Goal: Task Accomplishment & Management: Manage account settings

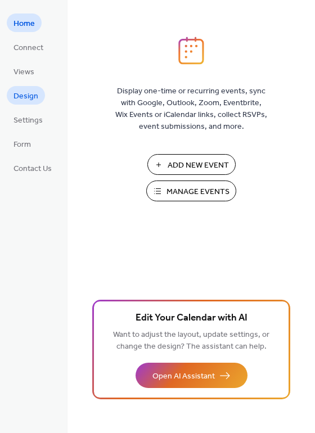
click at [35, 97] on span "Design" at bounding box center [25, 96] width 25 height 12
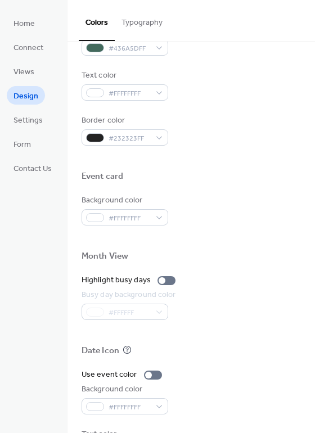
scroll to position [481, 0]
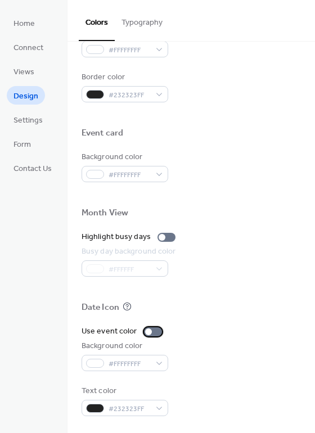
click at [152, 331] on div at bounding box center [153, 331] width 18 height 9
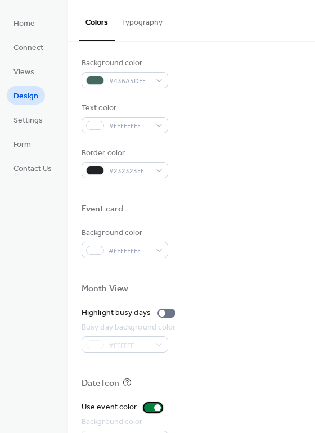
scroll to position [396, 0]
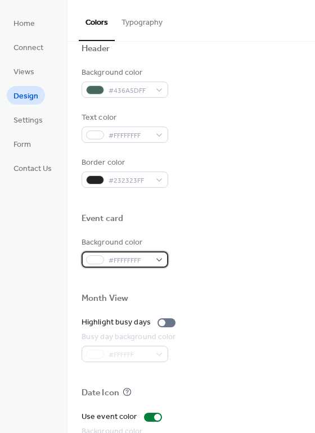
click at [161, 258] on div "#FFFFFFFF" at bounding box center [124, 259] width 87 height 16
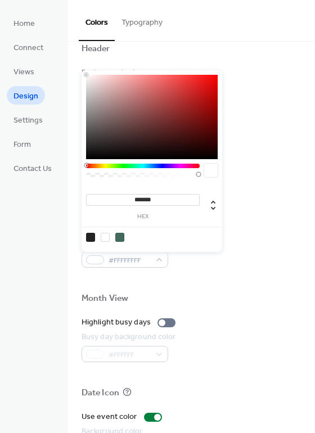
click at [118, 235] on div at bounding box center [119, 237] width 9 height 9
type input "*******"
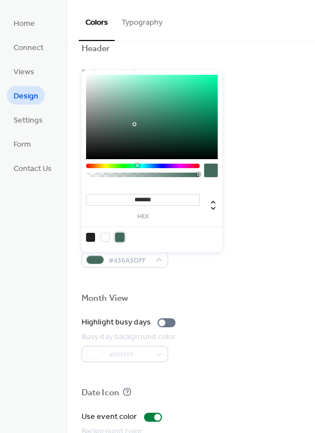
click at [222, 288] on div at bounding box center [190, 279] width 219 height 25
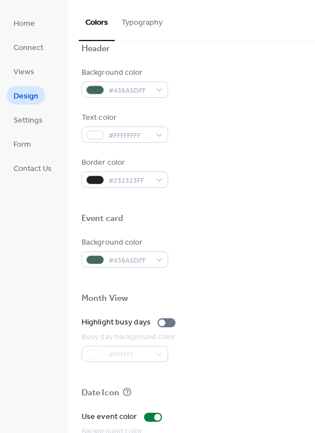
scroll to position [481, 0]
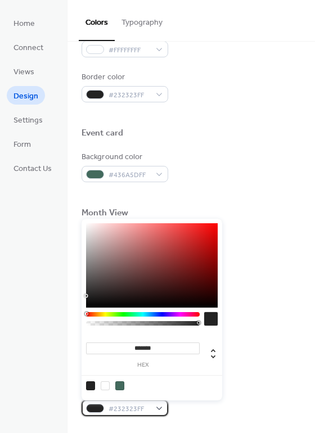
click at [159, 406] on div "#232323FF" at bounding box center [124, 407] width 87 height 16
click at [106, 382] on div at bounding box center [105, 385] width 9 height 9
type input "*******"
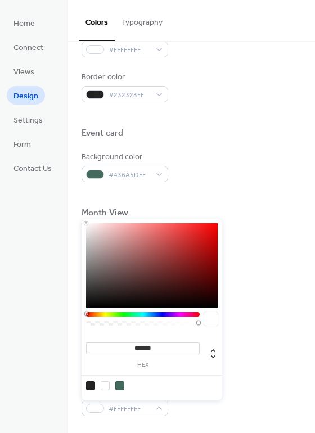
click at [213, 174] on div "Background color #436A5DFF" at bounding box center [190, 166] width 219 height 31
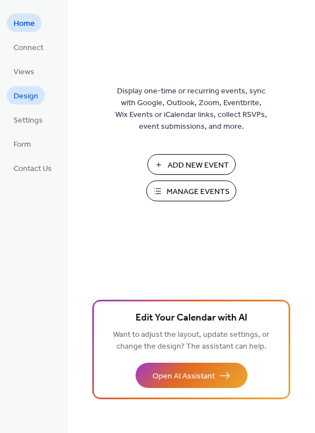
click at [27, 93] on span "Design" at bounding box center [25, 96] width 25 height 12
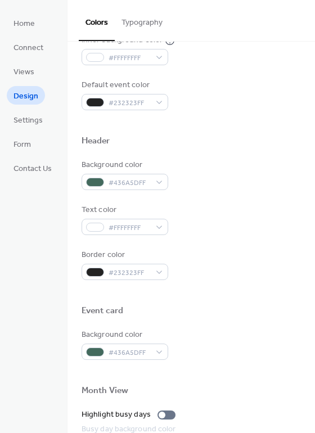
scroll to position [481, 0]
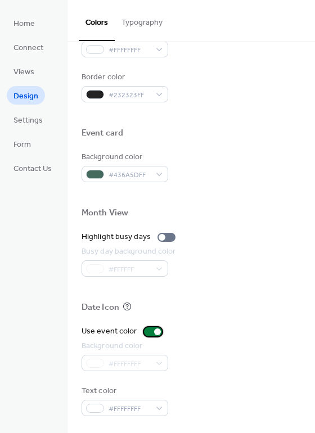
click at [154, 331] on div at bounding box center [157, 331] width 7 height 7
click at [165, 239] on div at bounding box center [166, 237] width 18 height 9
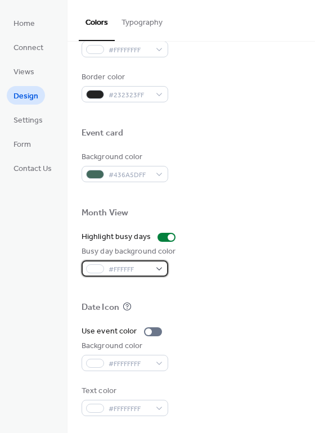
click at [161, 270] on div "#FFFFFF" at bounding box center [124, 268] width 87 height 16
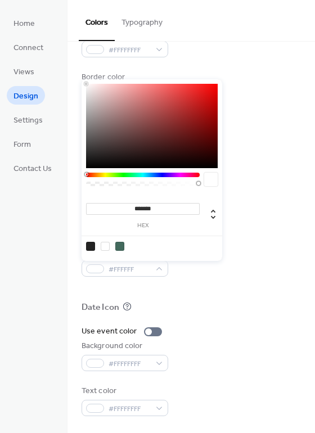
click at [120, 246] on div at bounding box center [119, 246] width 9 height 9
type input "*******"
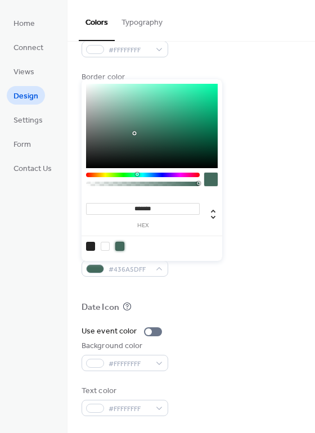
click at [244, 256] on div "Busy day background color #436A5DFF" at bounding box center [190, 261] width 219 height 31
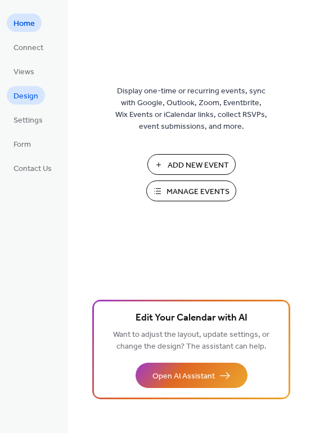
click at [29, 101] on span "Design" at bounding box center [25, 96] width 25 height 12
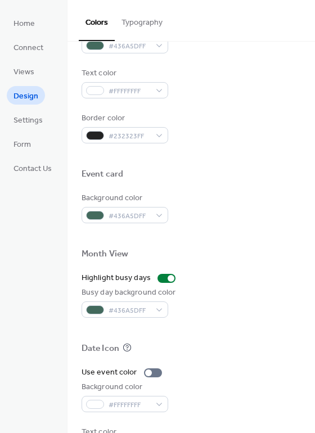
scroll to position [481, 0]
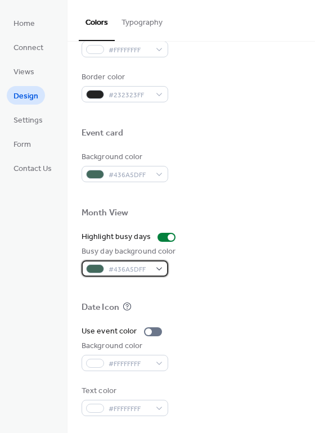
click at [160, 271] on div "#436A5DFF" at bounding box center [124, 268] width 87 height 16
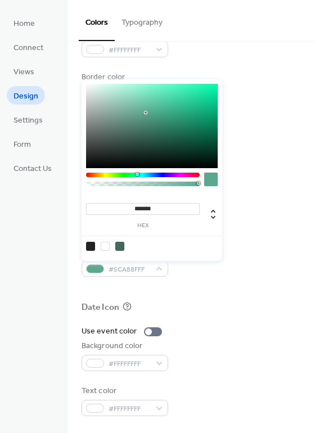
drag, startPoint x: 140, startPoint y: 103, endPoint x: 146, endPoint y: 112, distance: 10.9
click at [146, 112] on div at bounding box center [151, 126] width 131 height 84
click at [155, 96] on div at bounding box center [151, 126] width 131 height 84
click at [122, 244] on div at bounding box center [119, 246] width 9 height 9
type input "*******"
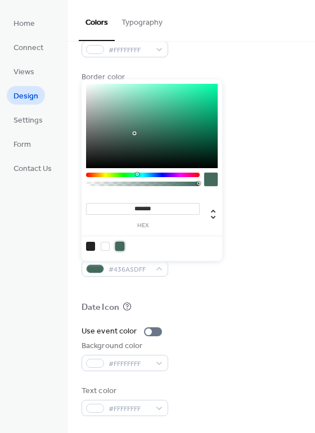
click at [239, 279] on div at bounding box center [190, 288] width 219 height 25
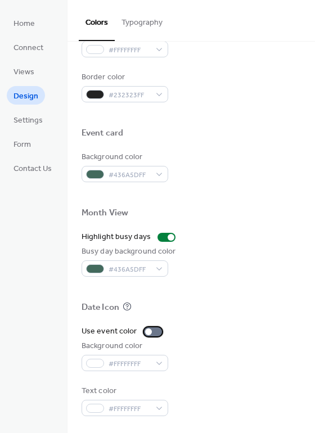
click at [153, 330] on div at bounding box center [153, 331] width 18 height 9
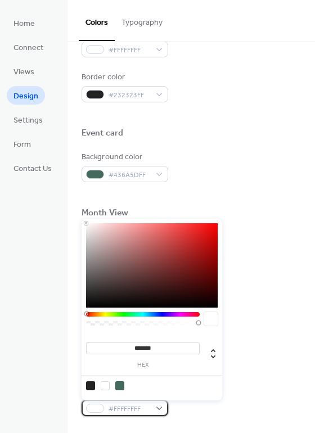
click at [161, 410] on div "#FFFFFFFF" at bounding box center [124, 407] width 87 height 16
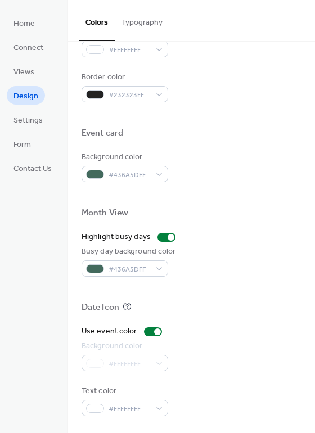
click at [267, 316] on div at bounding box center [190, 320] width 219 height 9
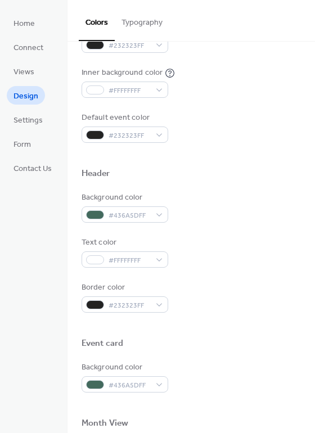
scroll to position [259, 0]
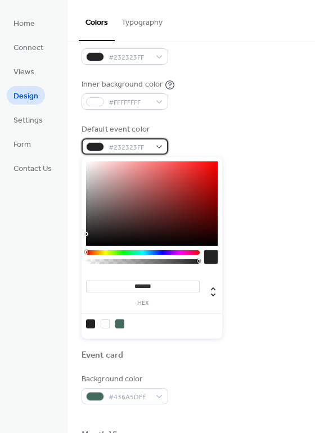
click at [158, 148] on div "#232323FF" at bounding box center [124, 146] width 87 height 16
click at [104, 322] on div at bounding box center [105, 323] width 9 height 9
type input "*******"
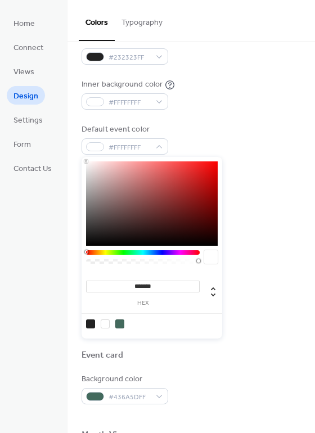
click at [263, 102] on div "Inner background color #FFFFFFFF" at bounding box center [190, 94] width 219 height 31
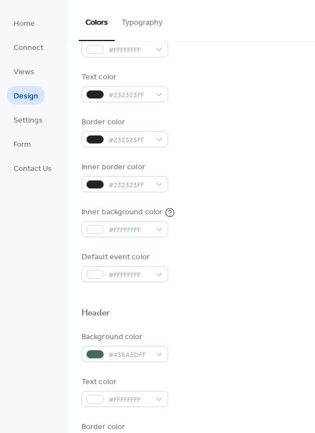
scroll to position [124, 0]
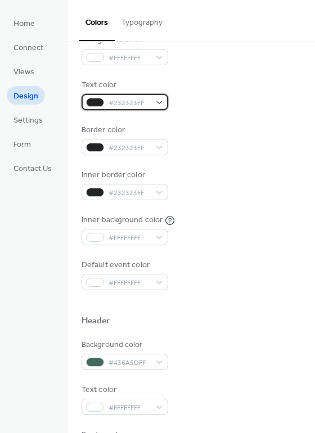
click at [161, 104] on div "#232323FF" at bounding box center [124, 102] width 87 height 16
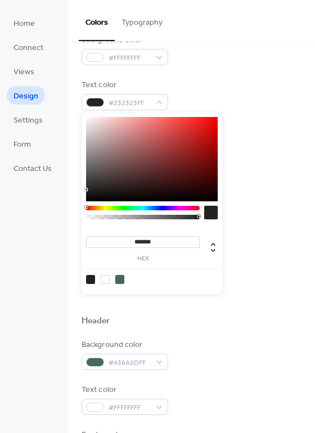
click at [104, 280] on div at bounding box center [105, 279] width 9 height 9
click at [90, 279] on div at bounding box center [90, 279] width 9 height 9
type input "*******"
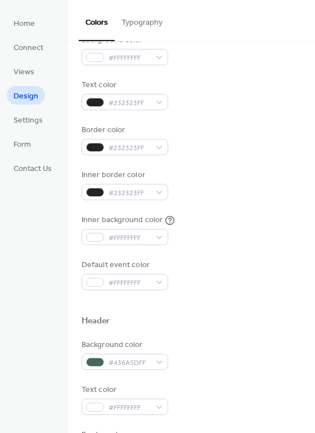
click at [242, 262] on div "Default event color #FFFFFFFF" at bounding box center [190, 274] width 219 height 31
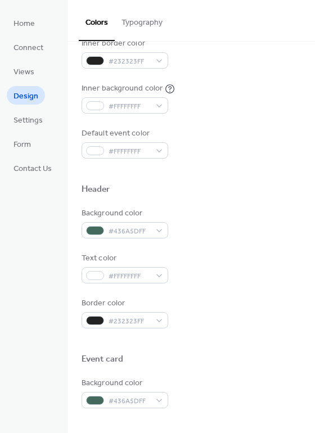
scroll to position [252, 0]
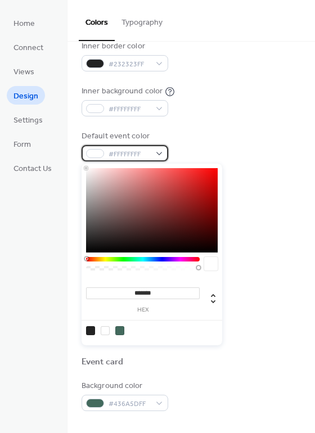
click at [159, 154] on div "#FFFFFFFF" at bounding box center [124, 153] width 87 height 16
click at [121, 330] on div at bounding box center [119, 330] width 9 height 9
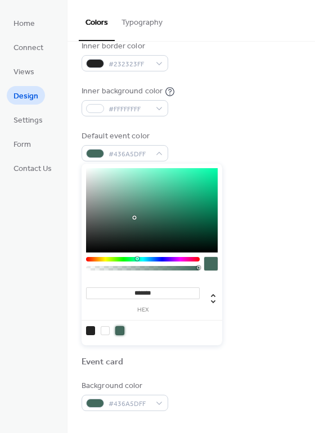
click at [104, 330] on div at bounding box center [105, 330] width 9 height 9
type input "*******"
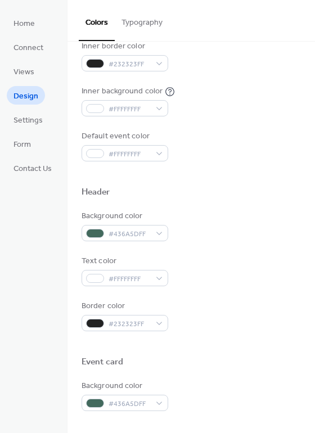
click at [245, 139] on div "Default event color #FFFFFFFF" at bounding box center [190, 145] width 219 height 31
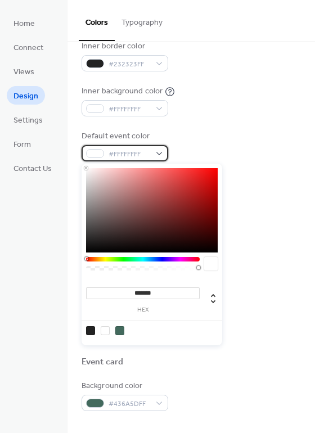
click at [157, 155] on div "#FFFFFFFF" at bounding box center [124, 153] width 87 height 16
click at [92, 329] on div at bounding box center [90, 330] width 9 height 9
type input "*******"
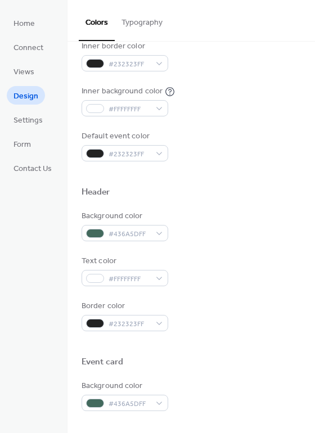
click at [279, 197] on div "Header" at bounding box center [190, 194] width 219 height 15
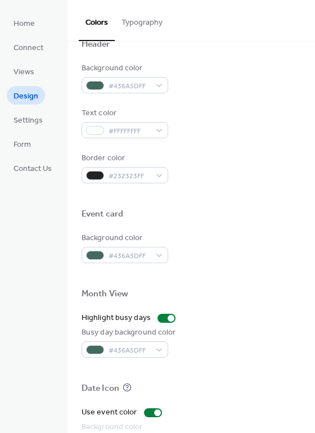
scroll to position [481, 0]
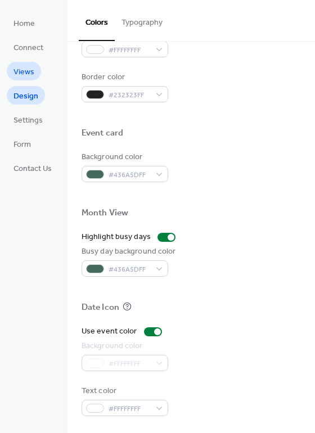
click at [32, 68] on span "Views" at bounding box center [23, 72] width 21 height 12
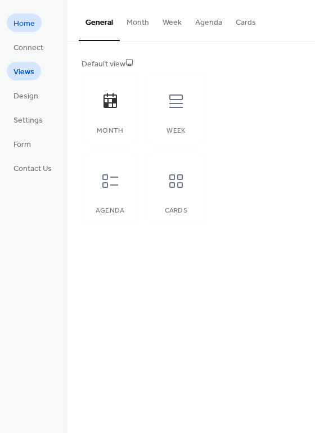
click at [28, 28] on span "Home" at bounding box center [23, 24] width 21 height 12
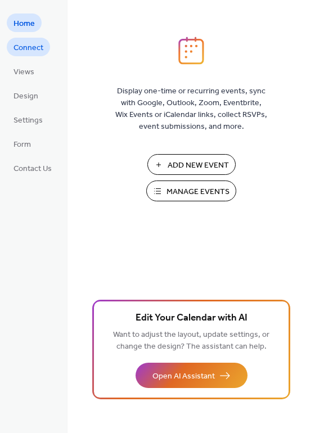
click at [28, 42] on span "Connect" at bounding box center [28, 48] width 30 height 12
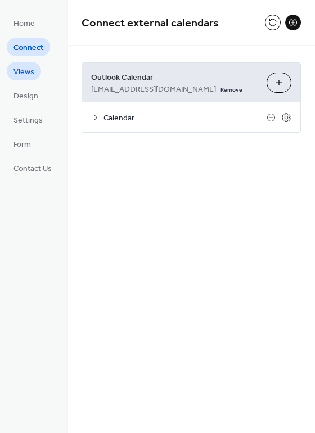
click at [30, 71] on span "Views" at bounding box center [23, 72] width 21 height 12
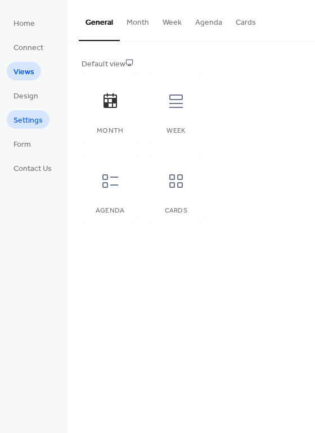
click at [28, 110] on link "Settings" at bounding box center [28, 119] width 43 height 19
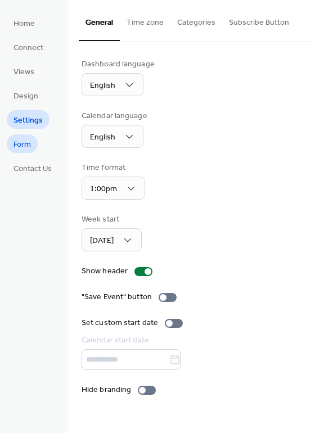
click at [28, 142] on span "Form" at bounding box center [21, 145] width 17 height 12
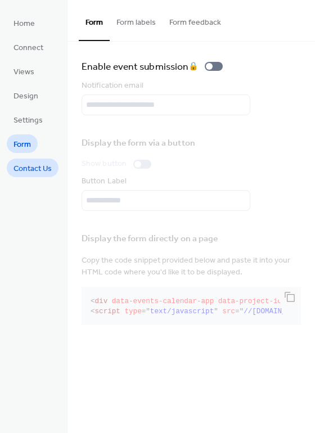
click at [32, 165] on span "Contact Us" at bounding box center [32, 169] width 38 height 12
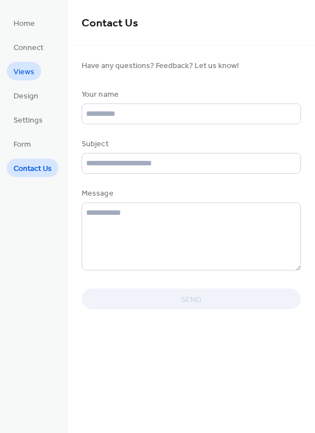
click at [34, 78] on link "Views" at bounding box center [24, 71] width 34 height 19
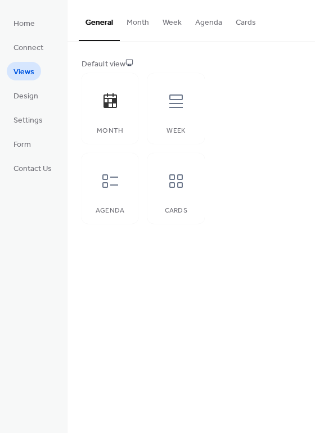
click at [244, 24] on button "Cards" at bounding box center [246, 20] width 34 height 40
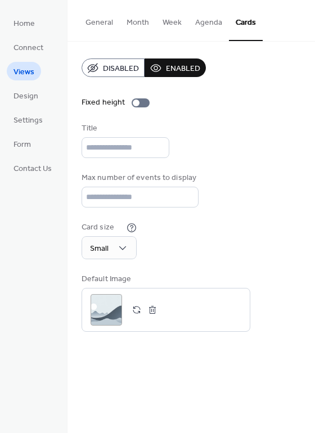
click at [101, 19] on button "General" at bounding box center [99, 20] width 41 height 40
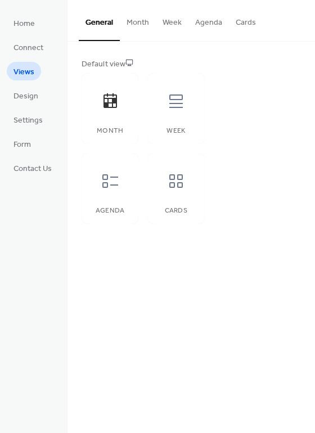
click at [139, 26] on button "Month" at bounding box center [138, 20] width 36 height 40
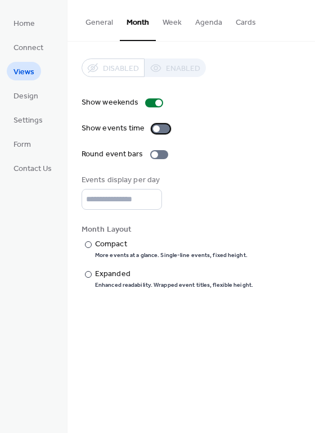
click at [162, 129] on div at bounding box center [161, 128] width 18 height 9
click at [158, 153] on div at bounding box center [159, 154] width 18 height 9
click at [160, 153] on div at bounding box center [163, 154] width 7 height 7
click at [119, 273] on div "Expanded" at bounding box center [173, 274] width 156 height 12
click at [98, 244] on div "Compact" at bounding box center [170, 244] width 150 height 12
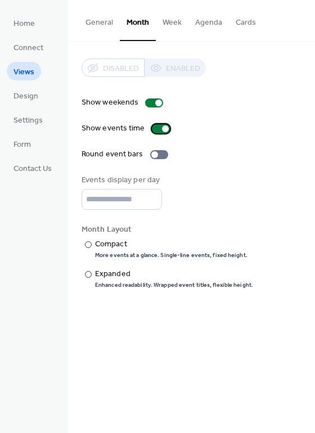
click at [157, 128] on div at bounding box center [161, 128] width 18 height 9
click at [178, 29] on button "Week" at bounding box center [172, 20] width 33 height 40
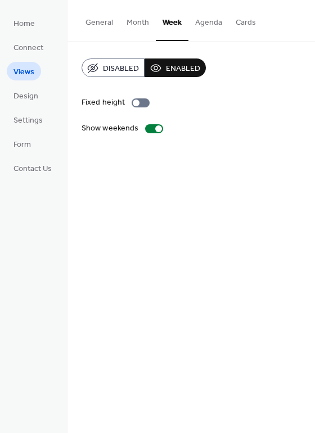
click at [208, 25] on button "Agenda" at bounding box center [208, 20] width 40 height 40
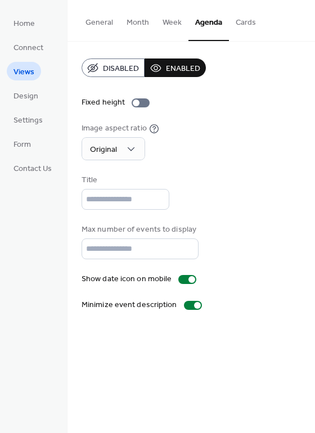
click at [115, 68] on span "Disabled" at bounding box center [121, 69] width 36 height 12
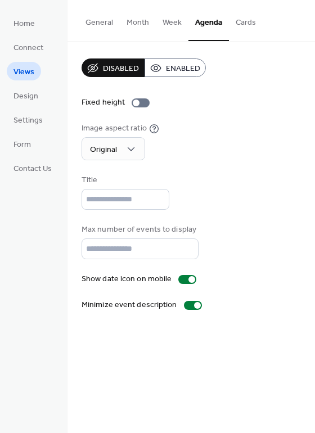
click at [237, 21] on button "Cards" at bounding box center [246, 20] width 34 height 40
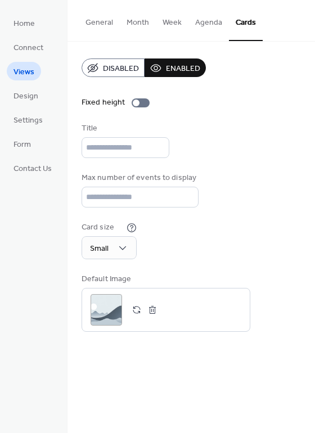
click at [120, 66] on span "Disabled" at bounding box center [121, 69] width 36 height 12
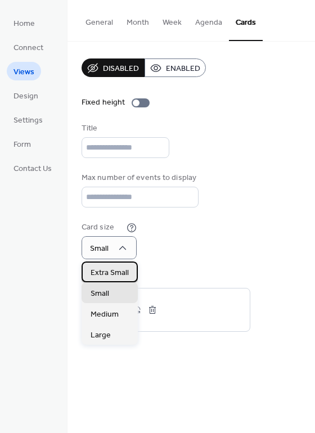
click at [122, 271] on span "Extra Small" at bounding box center [109, 273] width 38 height 12
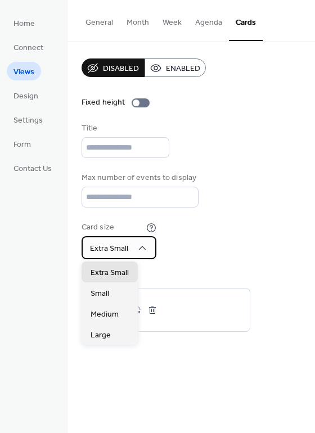
click at [138, 253] on div "Extra Small" at bounding box center [118, 247] width 75 height 23
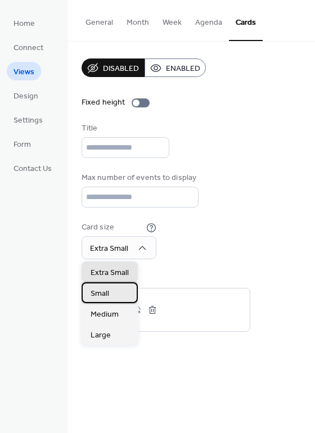
click at [117, 288] on div "Small" at bounding box center [109, 292] width 56 height 21
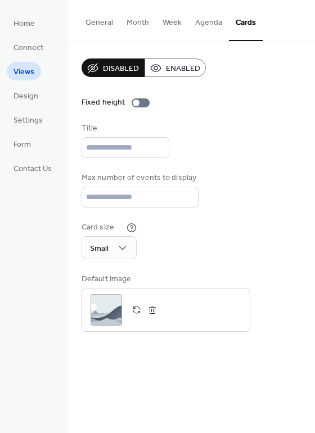
click at [139, 22] on button "Month" at bounding box center [138, 20] width 36 height 40
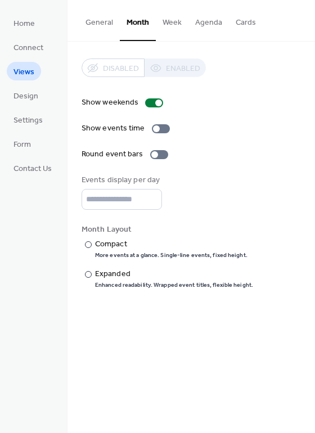
click at [97, 20] on button "General" at bounding box center [99, 20] width 41 height 40
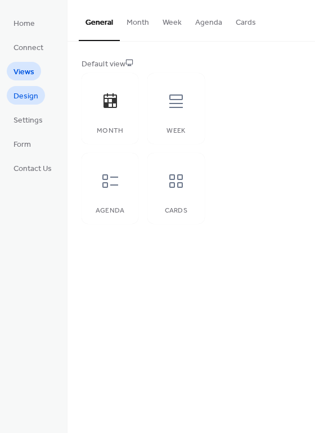
click at [25, 96] on span "Design" at bounding box center [25, 96] width 25 height 12
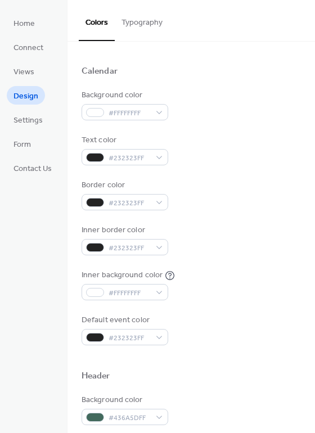
scroll to position [62, 0]
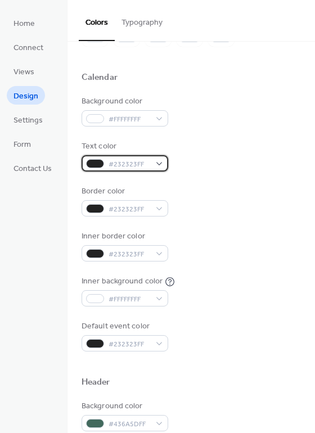
click at [157, 160] on div "#232323FF" at bounding box center [124, 163] width 87 height 16
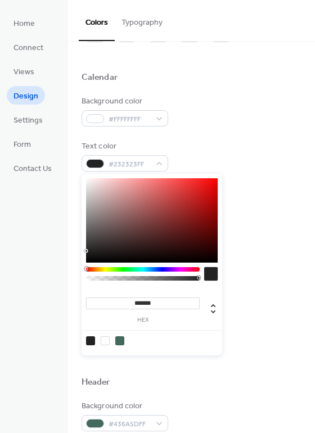
click at [104, 336] on div at bounding box center [105, 340] width 9 height 9
click at [91, 337] on div at bounding box center [90, 340] width 9 height 9
type input "*******"
click at [260, 115] on div "Background color #FFFFFFFF" at bounding box center [190, 111] width 219 height 31
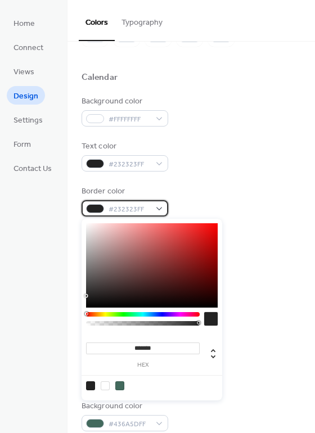
click at [157, 209] on div "#232323FF" at bounding box center [124, 208] width 87 height 16
click at [90, 387] on div at bounding box center [90, 385] width 9 height 9
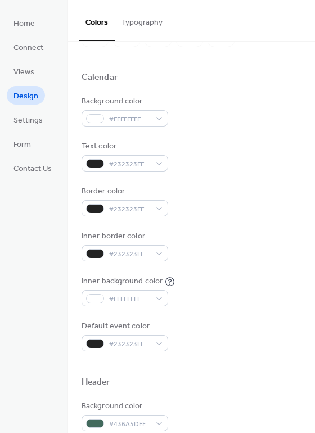
click at [257, 157] on div "Text color #232323FF" at bounding box center [190, 155] width 219 height 31
click at [158, 253] on div "#232323FF" at bounding box center [124, 253] width 87 height 16
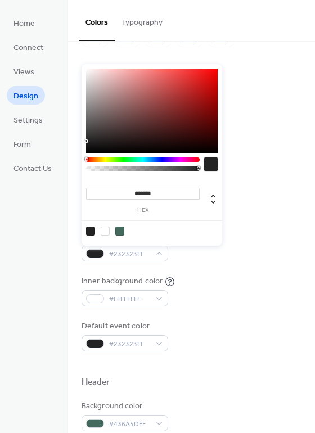
click at [91, 229] on div at bounding box center [90, 230] width 9 height 9
click at [251, 279] on div "Inner background color #FFFFFFFF" at bounding box center [190, 290] width 219 height 31
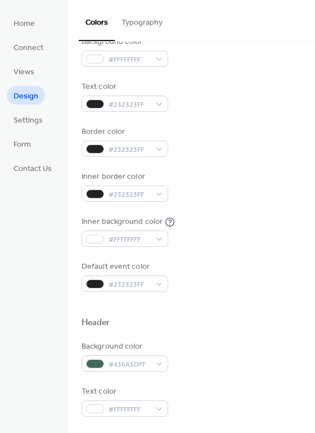
scroll to position [132, 0]
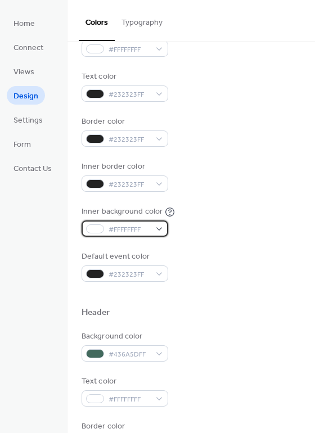
click at [157, 228] on div "#FFFFFFFF" at bounding box center [124, 228] width 87 height 16
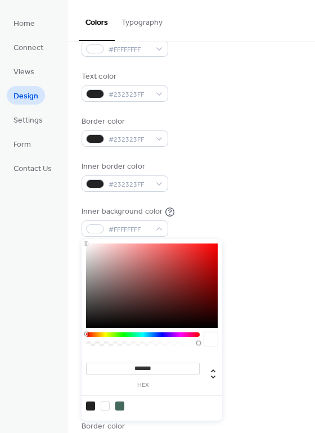
click at [121, 406] on div at bounding box center [119, 405] width 9 height 9
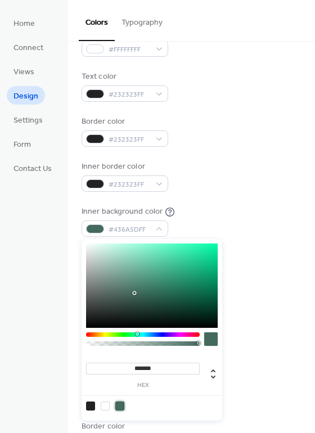
click at [104, 405] on div at bounding box center [105, 405] width 9 height 9
type input "*******"
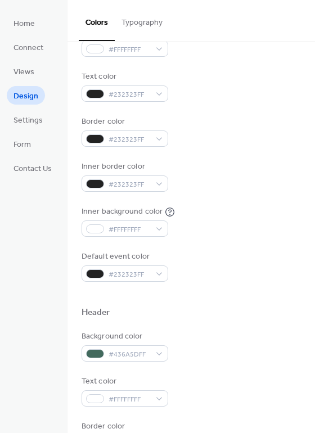
click at [239, 206] on div "Inner background color #FFFFFFFF" at bounding box center [190, 221] width 219 height 31
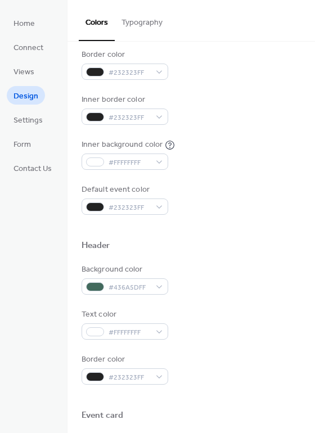
scroll to position [214, 0]
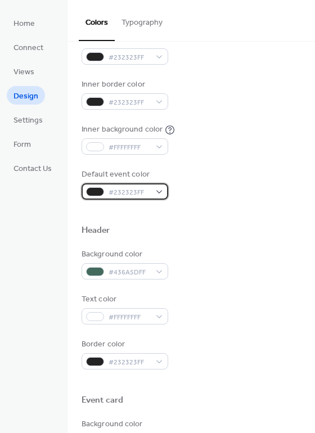
click at [161, 190] on div "#232323FF" at bounding box center [124, 191] width 87 height 16
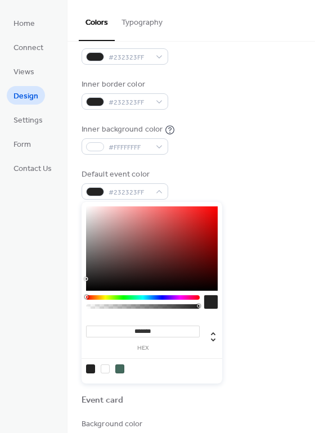
click at [102, 368] on div at bounding box center [105, 368] width 9 height 9
click at [90, 370] on div at bounding box center [90, 368] width 9 height 9
type input "*******"
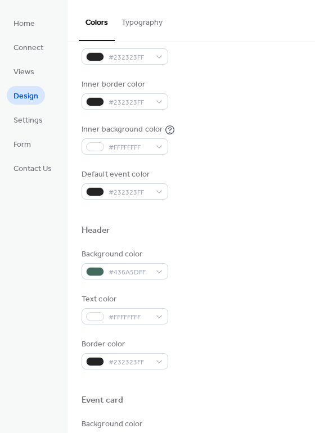
click at [243, 175] on div "Default event color #232323FF" at bounding box center [190, 184] width 219 height 31
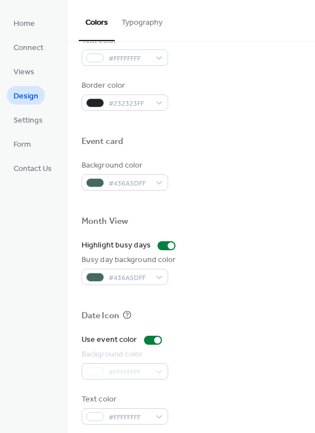
scroll to position [481, 0]
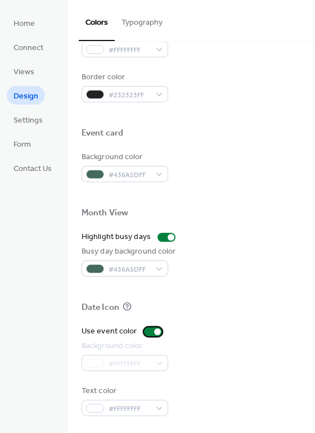
click at [149, 329] on div at bounding box center [153, 331] width 18 height 9
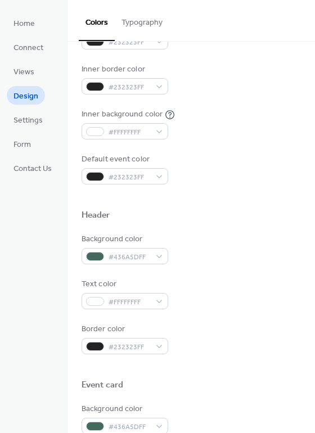
scroll to position [213, 0]
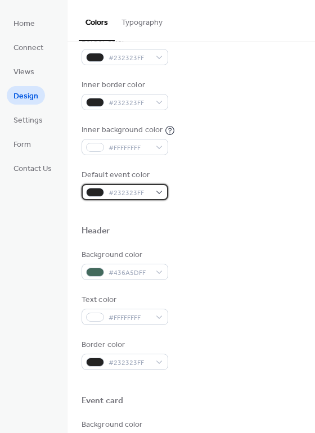
click at [161, 192] on div "#232323FF" at bounding box center [124, 192] width 87 height 16
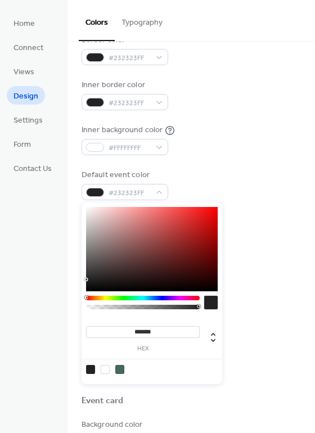
click at [103, 367] on div at bounding box center [105, 369] width 9 height 9
click at [91, 369] on div at bounding box center [90, 369] width 9 height 9
type input "*******"
click at [254, 250] on div "Background color #436A5DFF" at bounding box center [190, 264] width 219 height 31
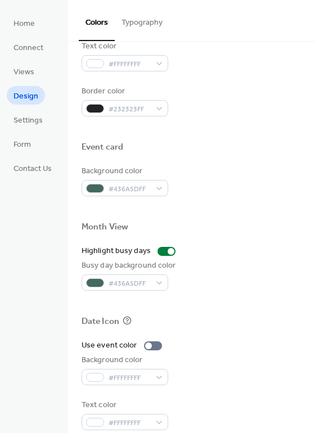
scroll to position [481, 0]
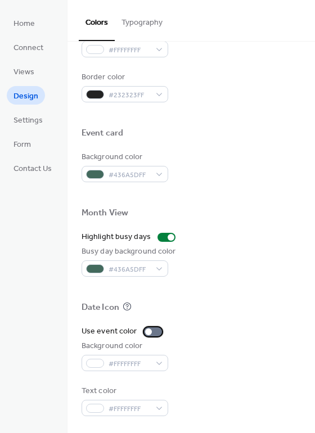
click at [153, 334] on div at bounding box center [153, 331] width 18 height 9
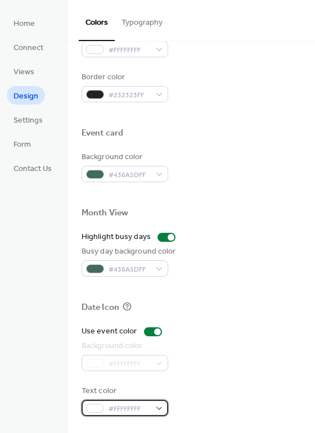
click at [158, 407] on div "#FFFFFFFF" at bounding box center [124, 407] width 87 height 16
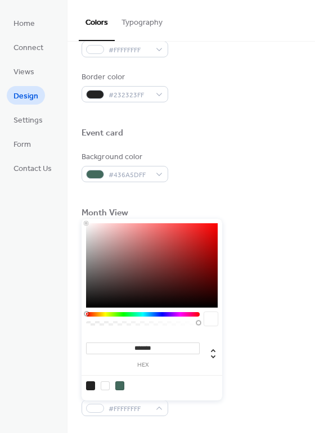
click at [104, 384] on div at bounding box center [105, 385] width 9 height 9
click at [93, 383] on div at bounding box center [90, 385] width 9 height 9
click at [104, 383] on div at bounding box center [105, 385] width 9 height 9
type input "*******"
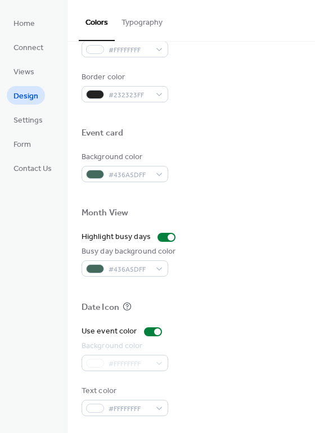
click at [246, 357] on div "Background color #FFFFFFFF" at bounding box center [190, 355] width 219 height 31
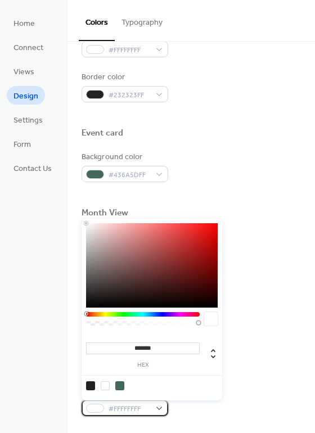
click at [159, 403] on div "#FFFFFFFF" at bounding box center [124, 407] width 87 height 16
click at [225, 330] on div "Use event color" at bounding box center [190, 331] width 219 height 12
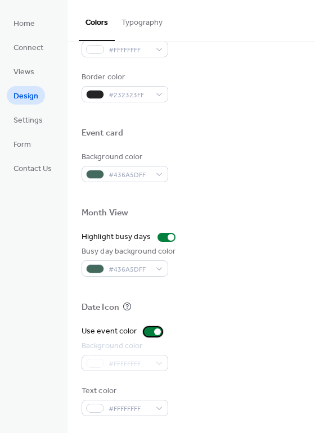
click at [154, 333] on div at bounding box center [157, 331] width 7 height 7
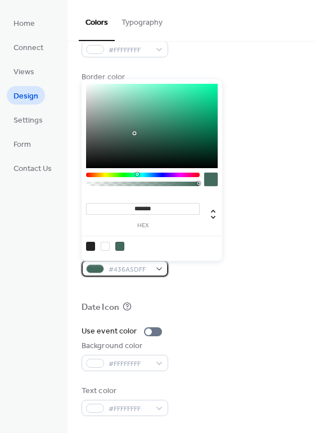
click at [162, 270] on div "#436A5DFF" at bounding box center [124, 268] width 87 height 16
click at [137, 124] on div at bounding box center [151, 126] width 131 height 84
click at [139, 125] on div at bounding box center [151, 126] width 131 height 84
click at [117, 244] on div at bounding box center [119, 246] width 9 height 9
drag, startPoint x: 134, startPoint y: 131, endPoint x: 134, endPoint y: 122, distance: 9.6
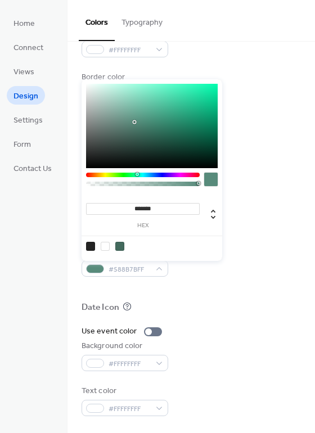
click at [134, 122] on div at bounding box center [134, 122] width 2 height 2
click at [134, 118] on div at bounding box center [151, 126] width 131 height 84
click at [135, 102] on div at bounding box center [151, 126] width 131 height 84
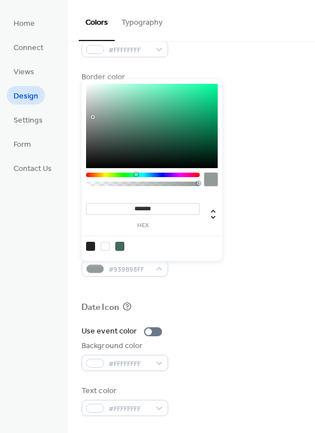
click at [93, 117] on div at bounding box center [151, 126] width 131 height 84
click at [88, 108] on div at bounding box center [151, 126] width 131 height 84
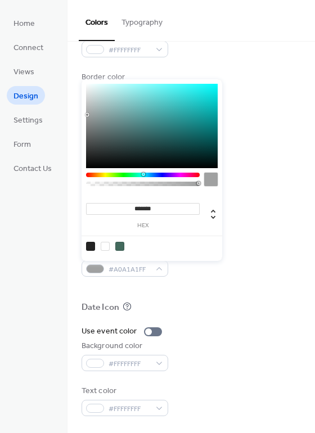
click at [87, 115] on div at bounding box center [151, 126] width 131 height 84
click at [87, 99] on div at bounding box center [151, 126] width 131 height 84
click at [90, 117] on div at bounding box center [151, 126] width 131 height 84
click at [86, 106] on div at bounding box center [151, 126] width 131 height 84
type input "*******"
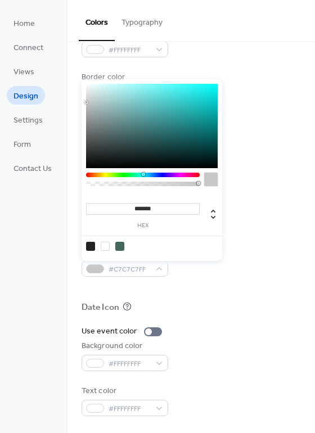
click at [86, 102] on div at bounding box center [86, 102] width 2 height 2
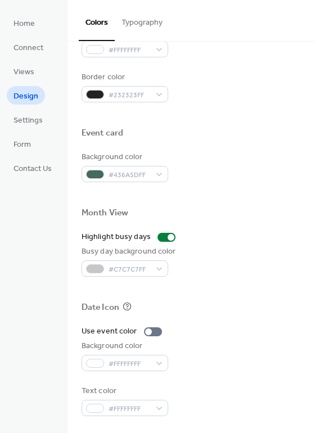
click at [267, 229] on div at bounding box center [190, 226] width 219 height 9
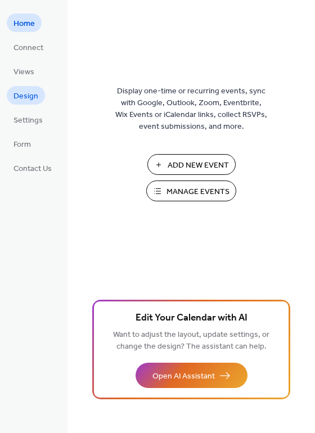
click at [26, 92] on span "Design" at bounding box center [25, 96] width 25 height 12
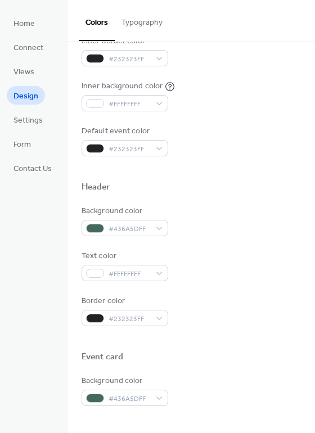
scroll to position [481, 0]
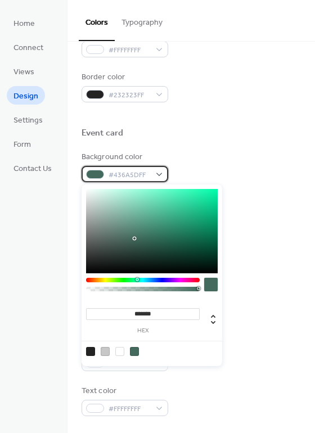
click at [160, 175] on div "#436A5DFF" at bounding box center [124, 174] width 87 height 16
click at [166, 312] on input "*******" at bounding box center [142, 314] width 113 height 12
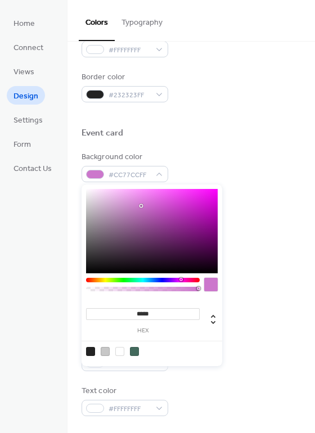
type input "******"
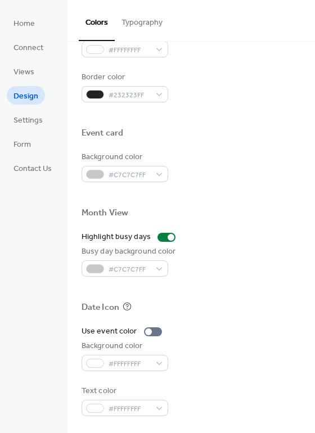
click at [256, 196] on div at bounding box center [190, 194] width 219 height 25
click at [161, 173] on div "#C7C7C7FF" at bounding box center [124, 174] width 87 height 16
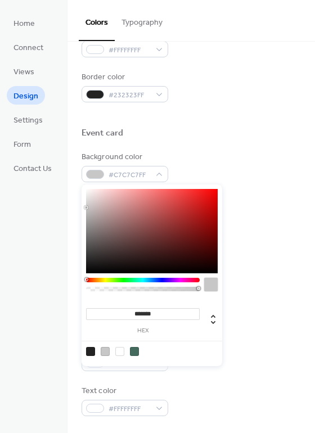
click at [134, 351] on div at bounding box center [134, 351] width 9 height 9
type input "*******"
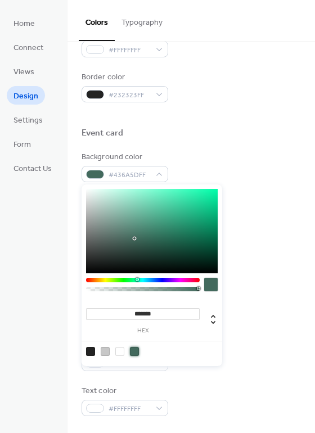
click at [212, 103] on div at bounding box center [190, 114] width 219 height 25
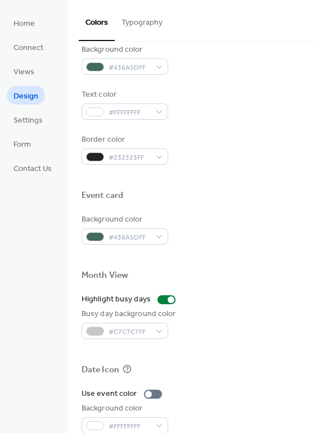
scroll to position [418, 0]
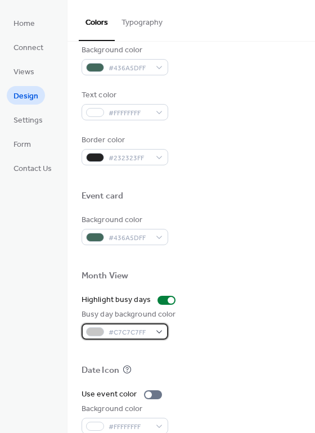
click at [158, 334] on div "#C7C7C7FF" at bounding box center [124, 331] width 87 height 16
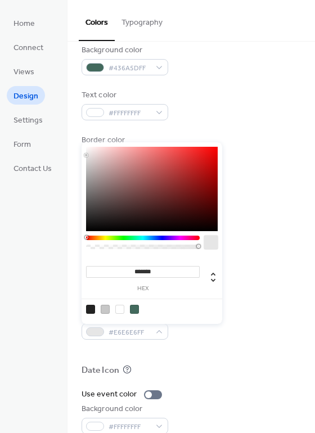
type input "*******"
drag, startPoint x: 87, startPoint y: 165, endPoint x: 85, endPoint y: 157, distance: 7.9
click at [85, 157] on div at bounding box center [86, 157] width 2 height 2
click at [247, 119] on div "Text color #FFFFFFFF" at bounding box center [190, 104] width 219 height 31
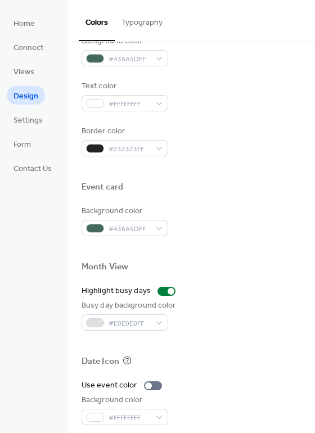
scroll to position [425, 0]
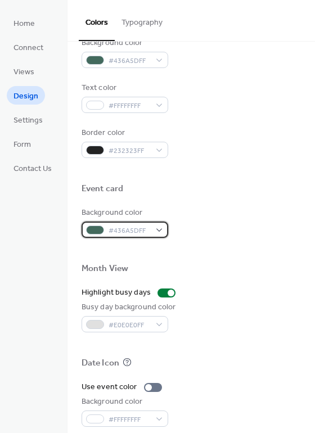
click at [161, 230] on div "#436A5DFF" at bounding box center [124, 229] width 87 height 16
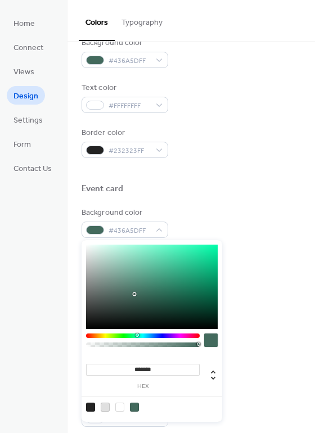
click at [160, 369] on input "*******" at bounding box center [142, 369] width 113 height 12
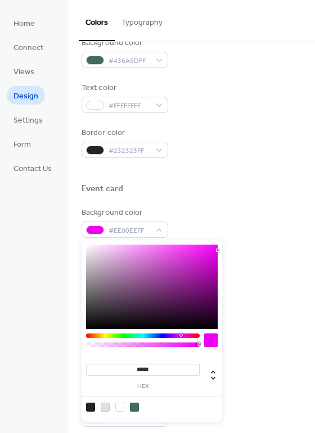
type input "******"
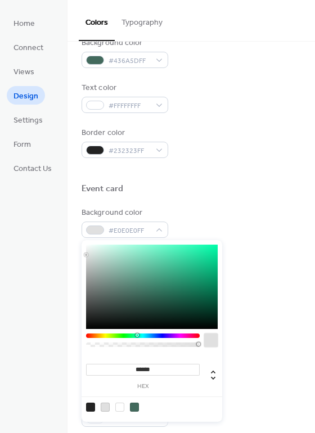
click at [242, 184] on div "Event card" at bounding box center [190, 190] width 219 height 15
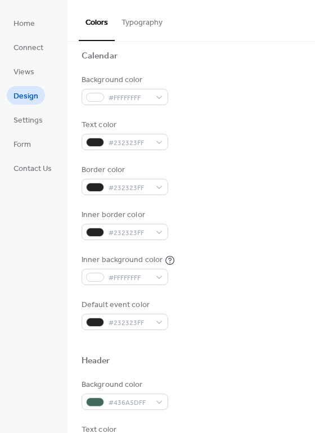
scroll to position [0, 0]
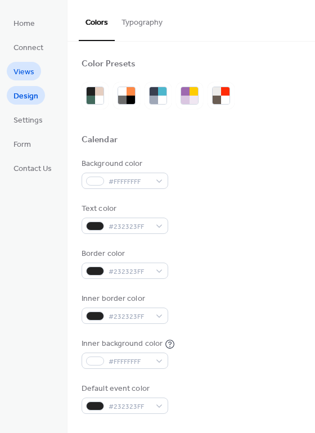
click at [25, 69] on span "Views" at bounding box center [23, 72] width 21 height 12
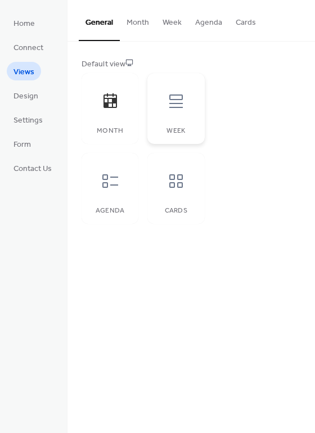
click at [170, 103] on icon at bounding box center [175, 100] width 13 height 13
click at [114, 108] on icon at bounding box center [110, 101] width 18 height 18
click at [135, 21] on button "Month" at bounding box center [138, 20] width 36 height 40
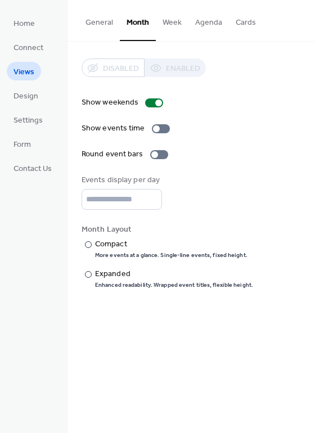
click at [170, 22] on button "Week" at bounding box center [172, 20] width 33 height 40
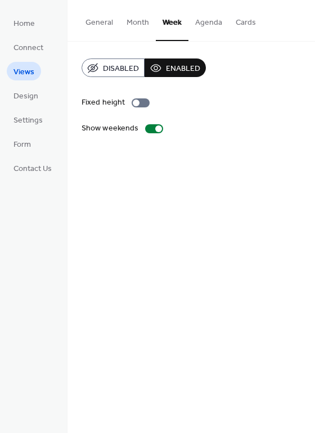
click at [204, 26] on button "Agenda" at bounding box center [208, 20] width 40 height 40
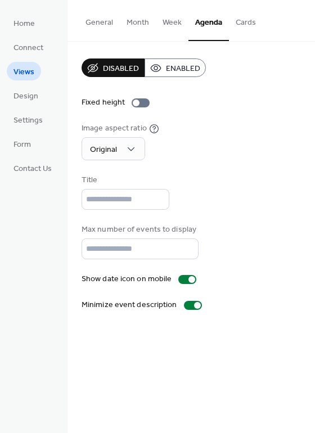
click at [175, 68] on span "Enabled" at bounding box center [183, 69] width 34 height 12
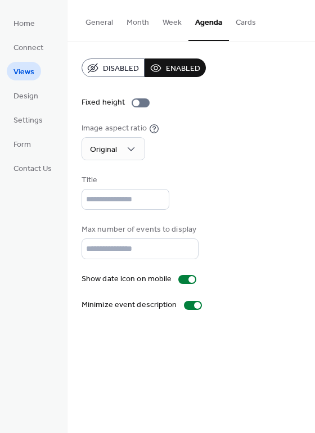
click at [242, 22] on button "Cards" at bounding box center [246, 20] width 34 height 40
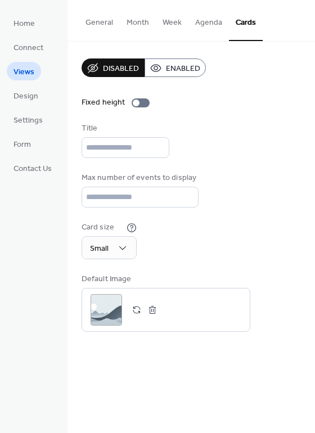
click at [182, 66] on span "Enabled" at bounding box center [183, 69] width 34 height 12
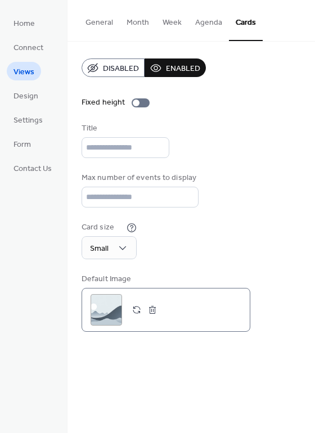
click at [133, 310] on button "button" at bounding box center [137, 310] width 16 height 16
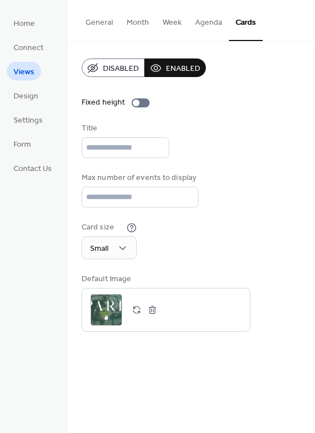
click at [94, 20] on button "General" at bounding box center [99, 20] width 41 height 40
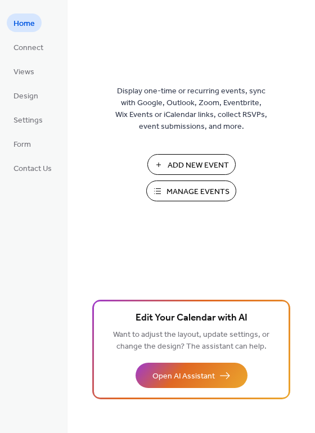
click at [29, 85] on ul "Home Connect Views Design Settings Form Contact Us" at bounding box center [33, 94] width 52 height 163
click at [26, 92] on span "Design" at bounding box center [25, 96] width 25 height 12
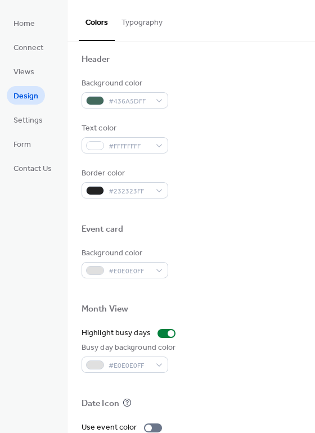
scroll to position [383, 0]
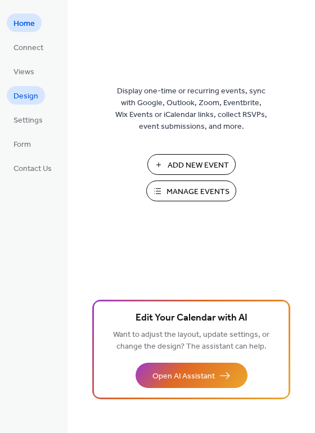
click at [28, 93] on span "Design" at bounding box center [25, 96] width 25 height 12
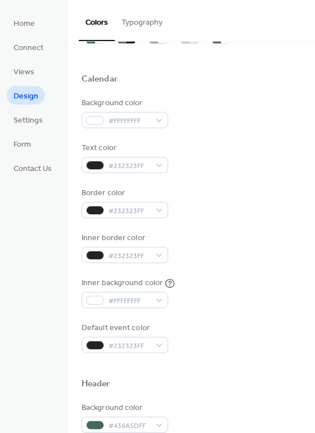
scroll to position [75, 0]
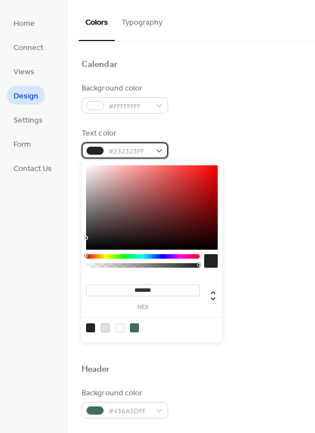
click at [158, 153] on div "#232323FF" at bounding box center [124, 150] width 87 height 16
click at [134, 328] on div at bounding box center [134, 327] width 9 height 9
type input "*******"
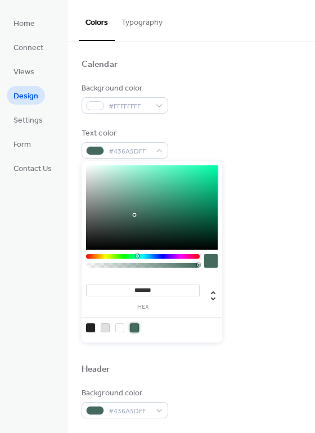
click at [263, 196] on div "Border color #232323FF" at bounding box center [190, 187] width 219 height 31
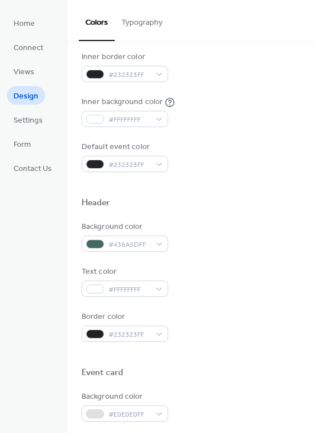
scroll to position [228, 0]
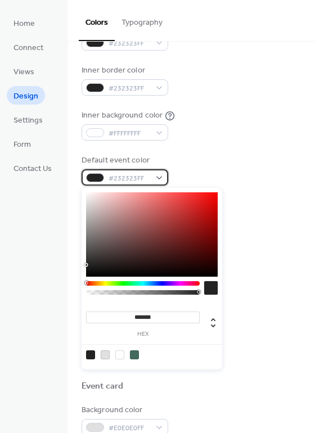
click at [160, 176] on div "#232323FF" at bounding box center [124, 177] width 87 height 16
click at [134, 354] on div at bounding box center [134, 354] width 9 height 9
type input "*******"
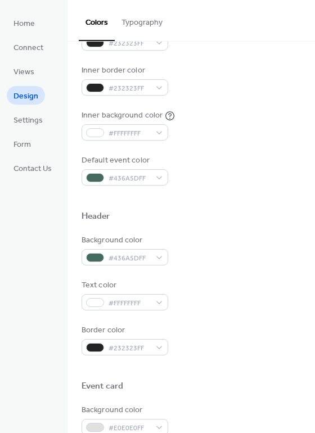
click at [267, 126] on div "Inner background color #FFFFFFFF" at bounding box center [190, 125] width 219 height 31
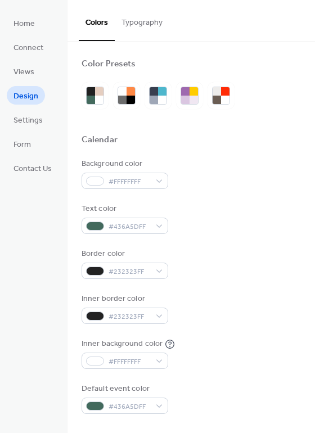
click at [142, 29] on button "Typography" at bounding box center [142, 20] width 54 height 40
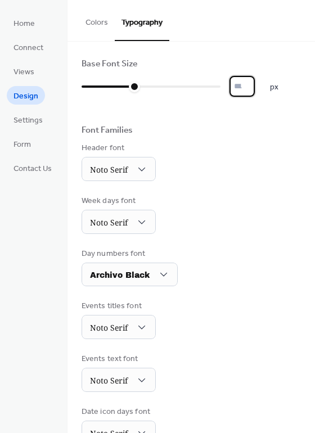
click at [244, 86] on input "**" at bounding box center [241, 86] width 25 height 21
type input "**"
click at [258, 142] on div "Header font Noto Serif" at bounding box center [190, 161] width 219 height 39
